Goal: Information Seeking & Learning: Learn about a topic

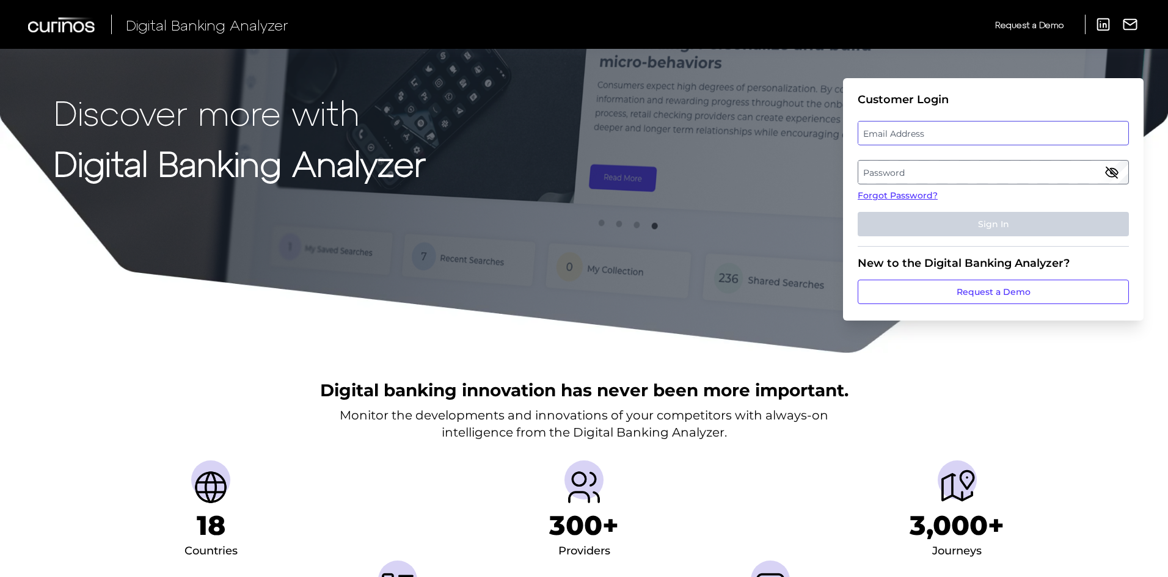
type input "[PERSON_NAME][EMAIL_ADDRESS][PERSON_NAME][DOMAIN_NAME]"
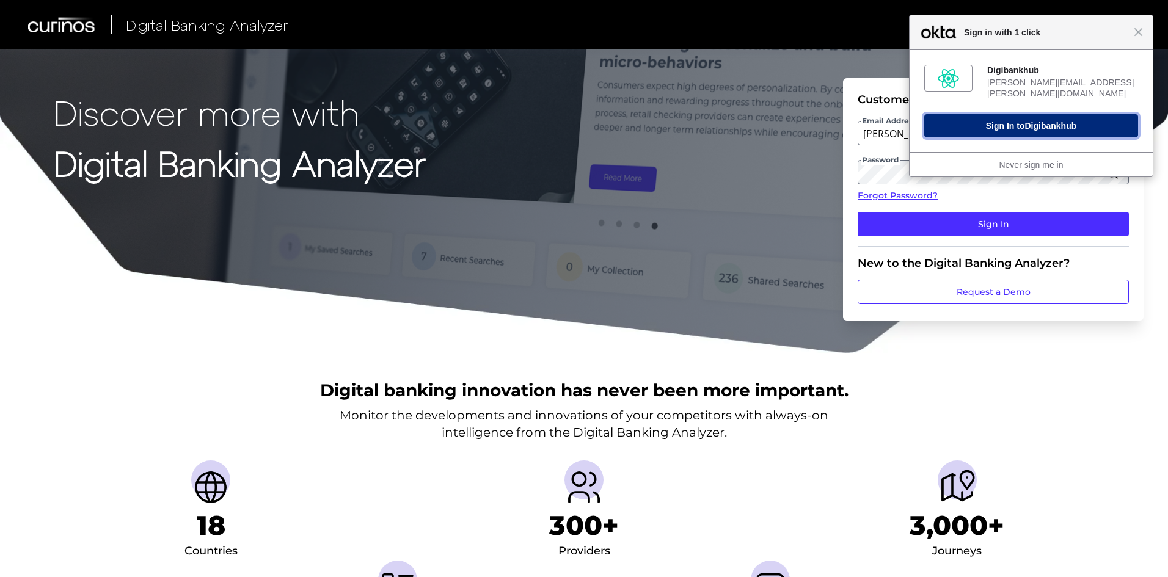
click at [984, 120] on button "Sign In to Digibankhub" at bounding box center [1031, 125] width 214 height 23
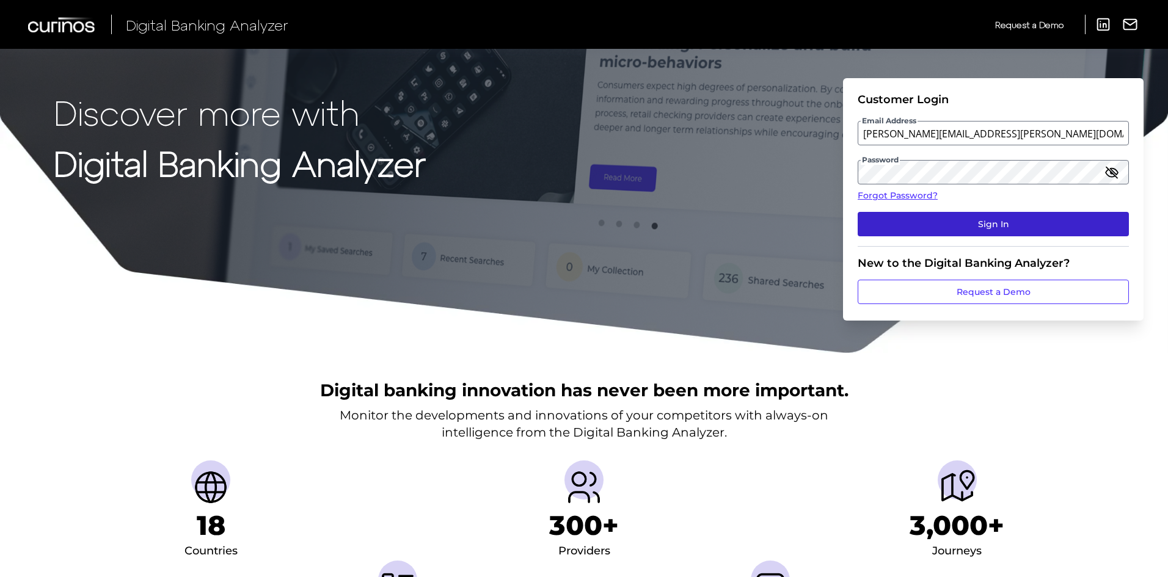
click at [972, 216] on button "Sign In" at bounding box center [993, 224] width 271 height 24
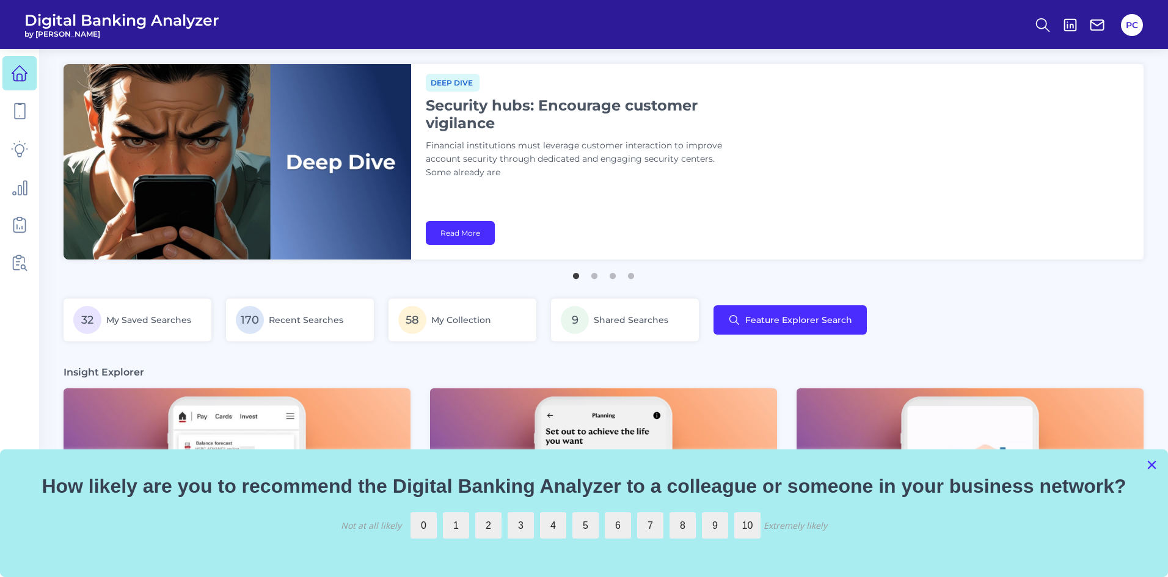
click at [1147, 469] on button "×" at bounding box center [1152, 465] width 12 height 20
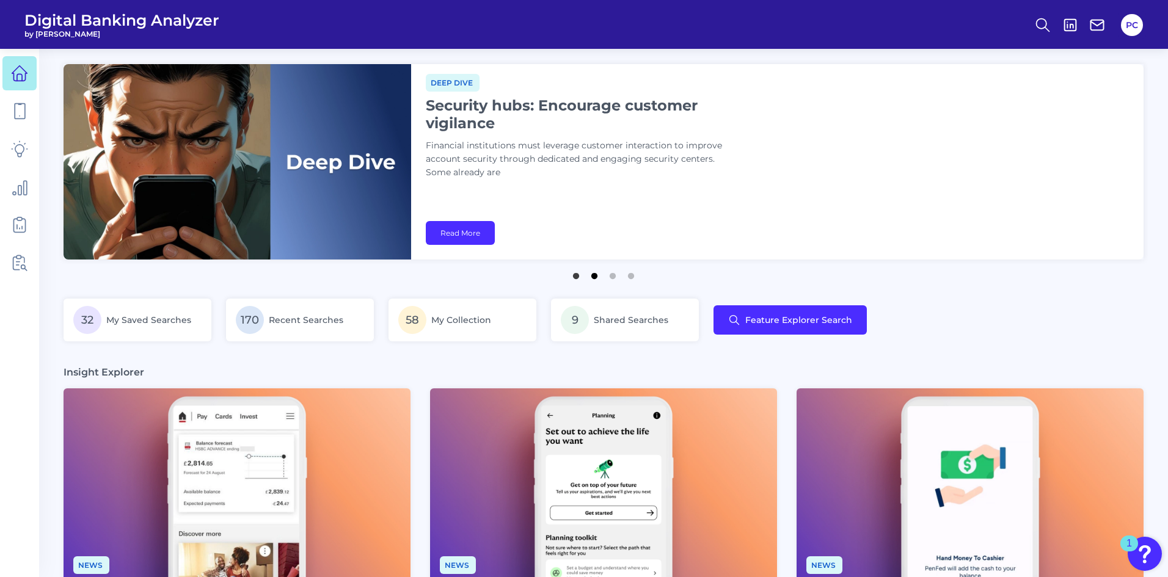
click at [598, 274] on button "2" at bounding box center [594, 273] width 12 height 12
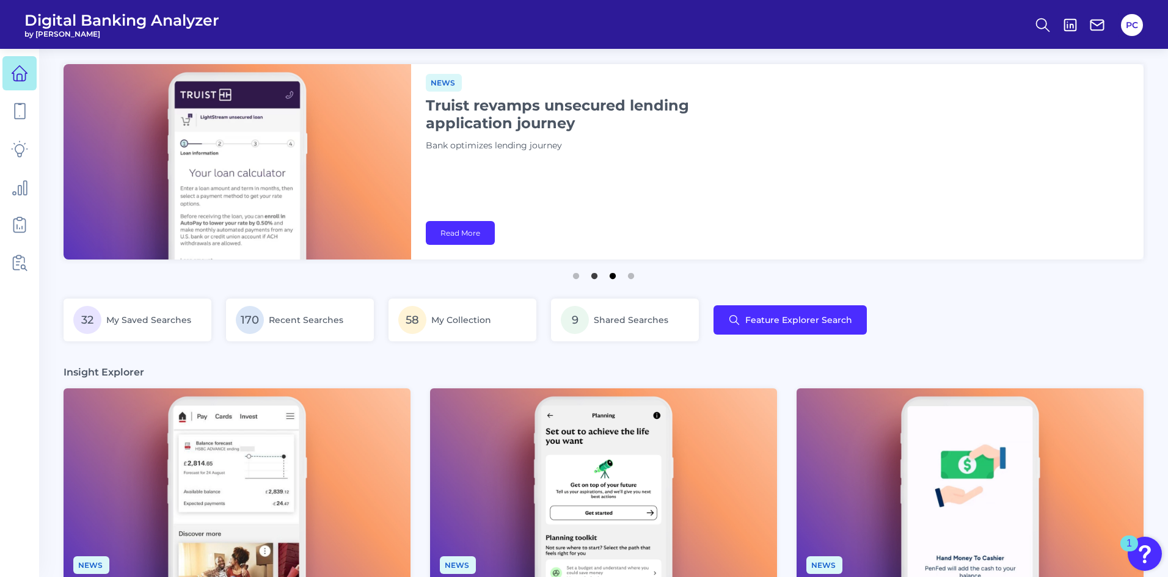
click at [613, 275] on button "3" at bounding box center [613, 273] width 12 height 12
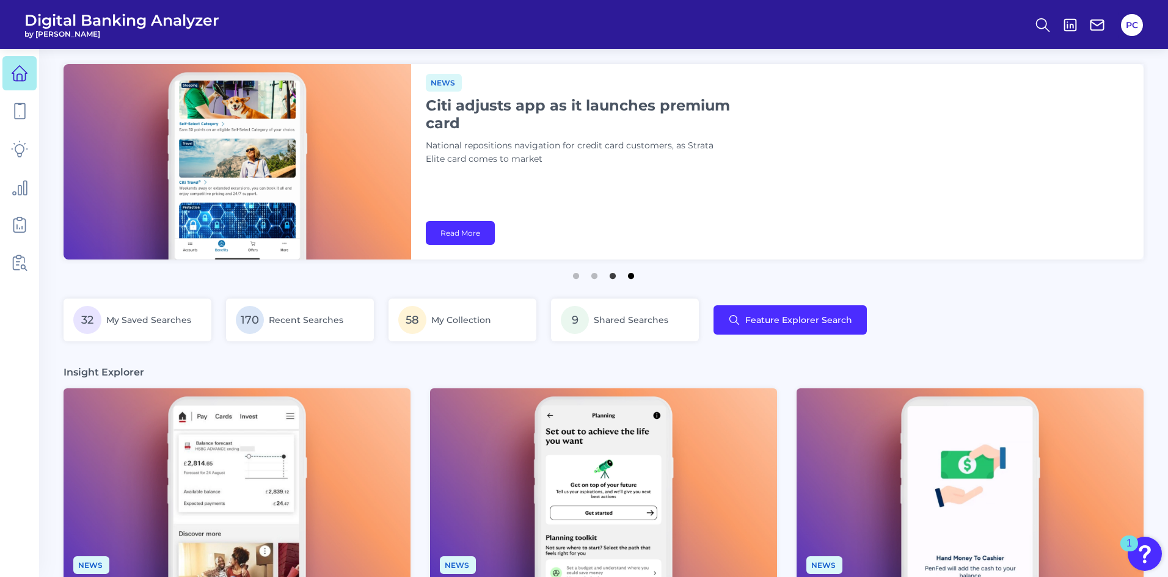
click at [631, 276] on button "4" at bounding box center [631, 273] width 12 height 12
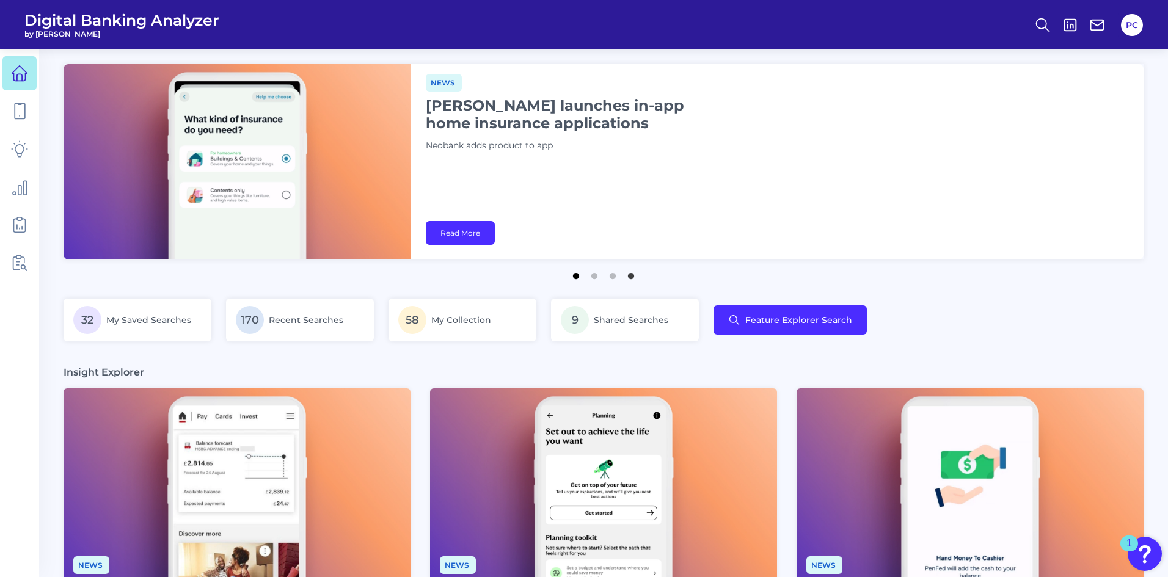
click at [572, 276] on button "1" at bounding box center [576, 273] width 12 height 12
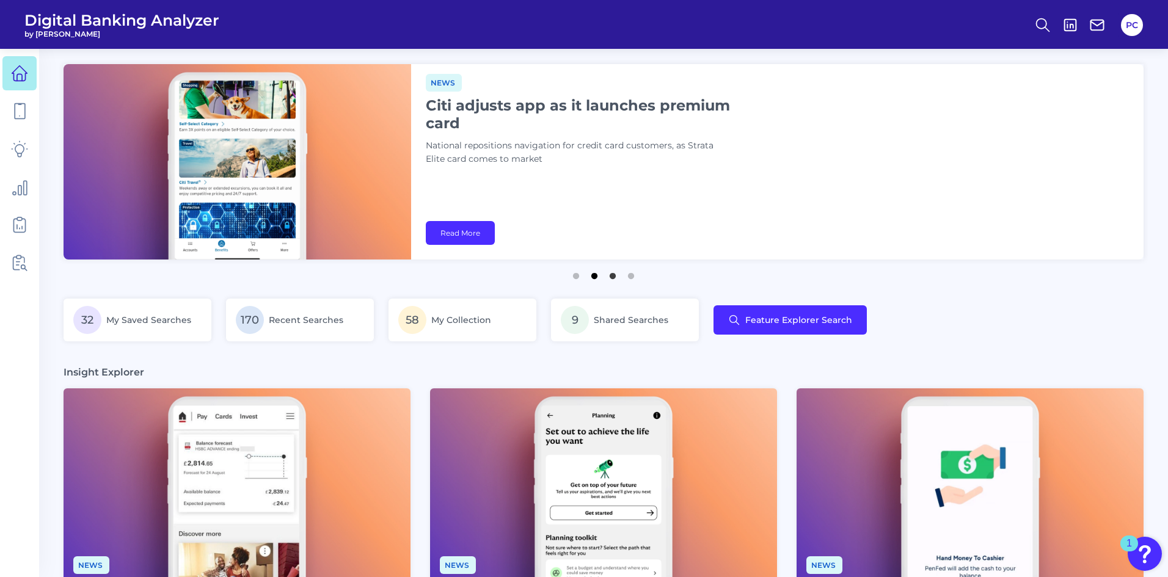
click at [598, 273] on button "2" at bounding box center [594, 273] width 12 height 12
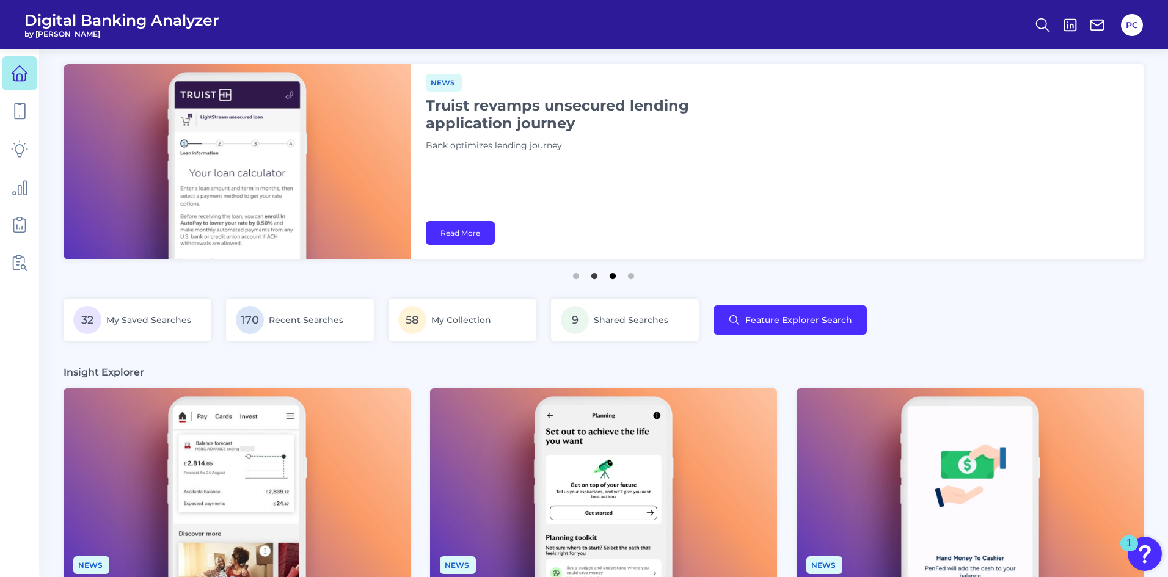
click at [612, 279] on button "3" at bounding box center [613, 273] width 12 height 12
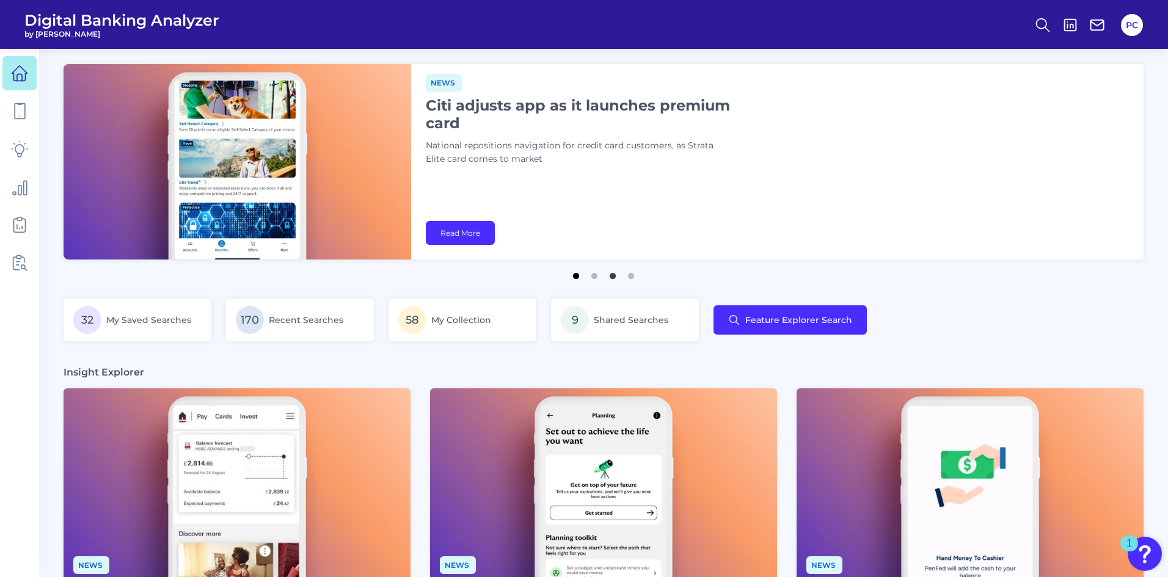
click at [577, 274] on button "1" at bounding box center [576, 273] width 12 height 12
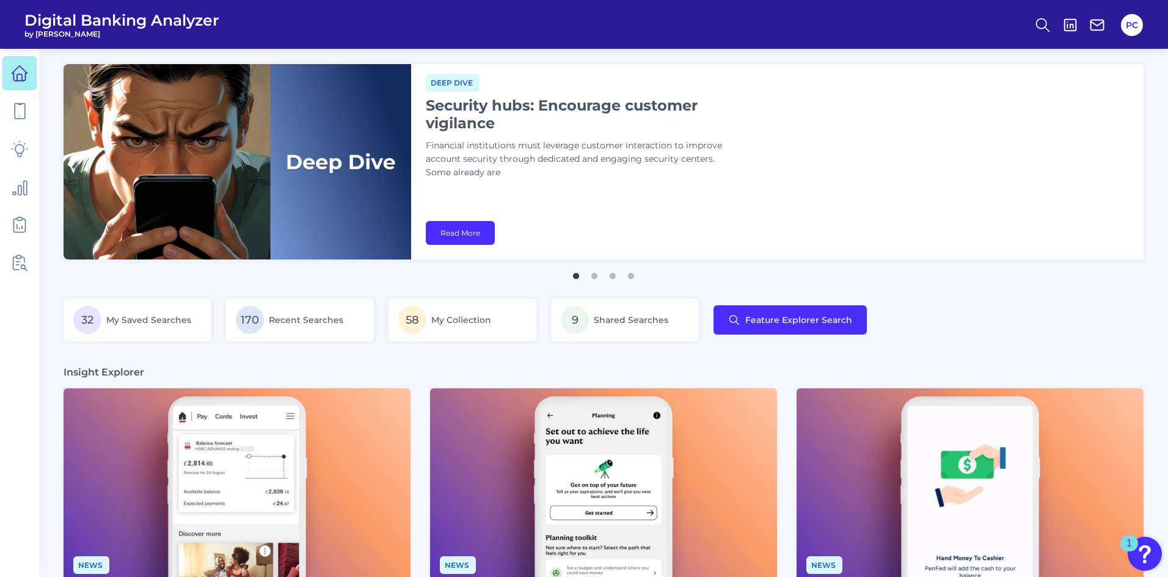
click at [738, 198] on div "Deep dive Security hubs: Encourage customer vigilance Financial institutions mu…" at bounding box center [777, 162] width 733 height 196
click at [18, 258] on icon at bounding box center [19, 262] width 17 height 17
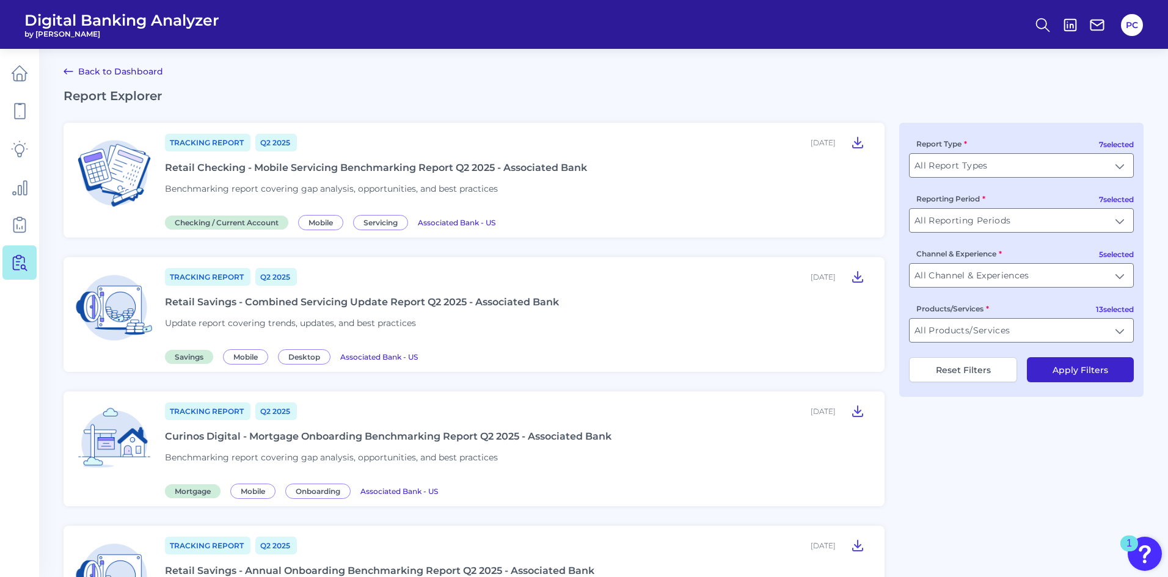
click at [260, 169] on div "Retail Checking - Mobile Servicing Benchmarking Report Q2 2025 - Associated Bank" at bounding box center [376, 168] width 422 height 12
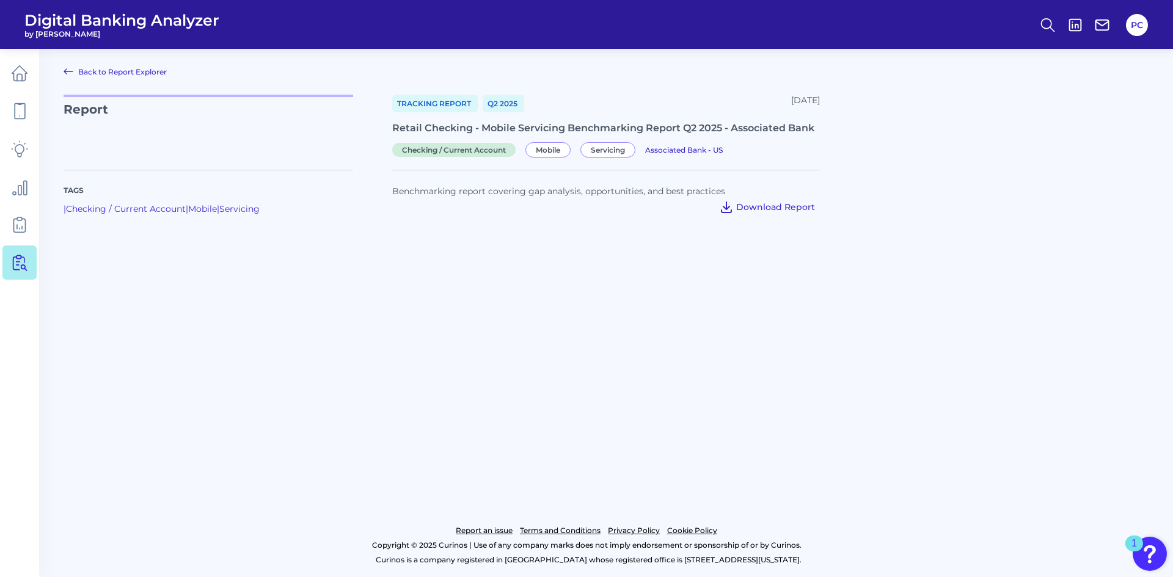
click at [757, 206] on span "Download Report" at bounding box center [775, 207] width 79 height 11
click at [781, 210] on span "Download Report" at bounding box center [775, 207] width 79 height 11
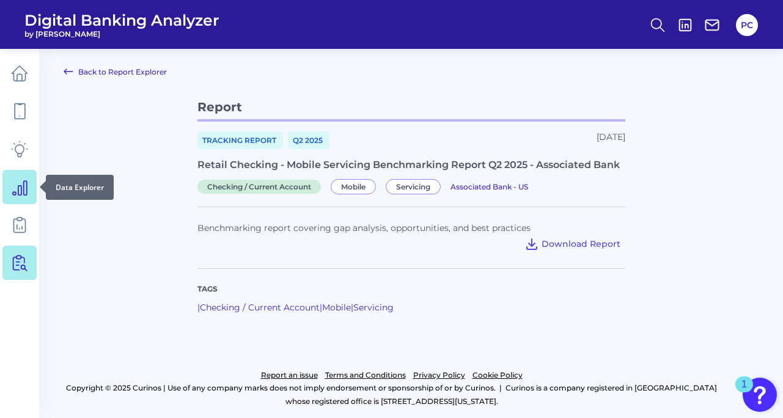
click at [26, 196] on link at bounding box center [19, 187] width 34 height 34
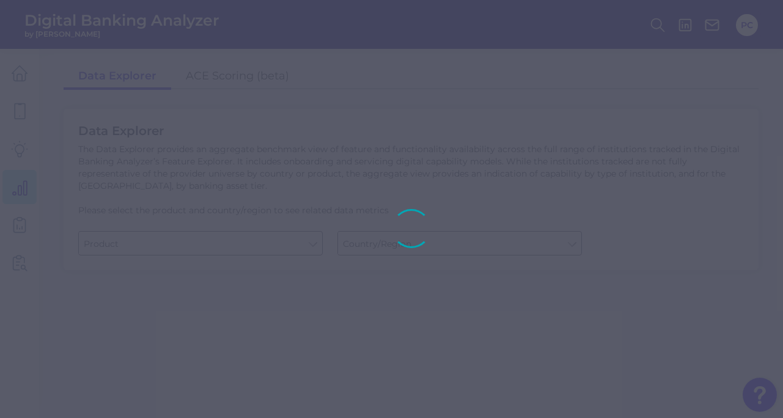
type input "Business Bank Account"
type input "[GEOGRAPHIC_DATA]"
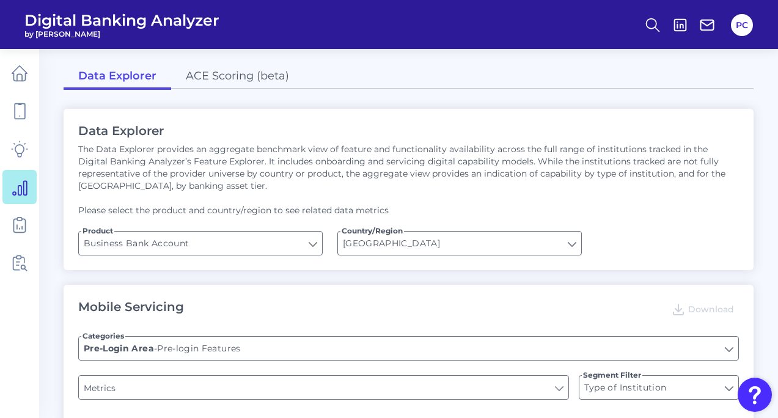
type input "Upon opening the app are users immediately prompted to use Touch/Face ID to log…"
type input "Does it offer third-party single sign on?"
type input "Can you apply for the PRODUCT as a new to brand customer on ANY digital channel?"
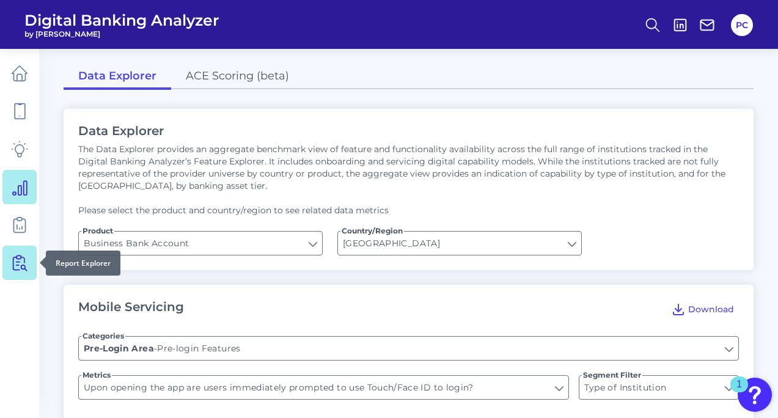
click at [15, 273] on link at bounding box center [19, 263] width 34 height 34
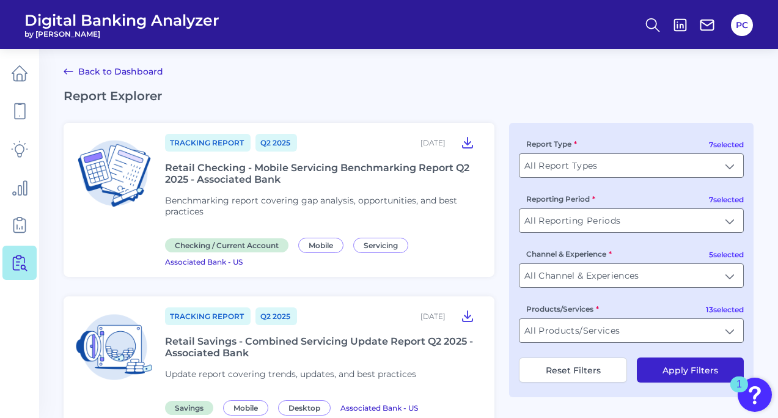
click at [252, 24] on header "Digital Banking Analyzer by Curinos PC" at bounding box center [389, 24] width 778 height 49
